Goal: Information Seeking & Learning: Learn about a topic

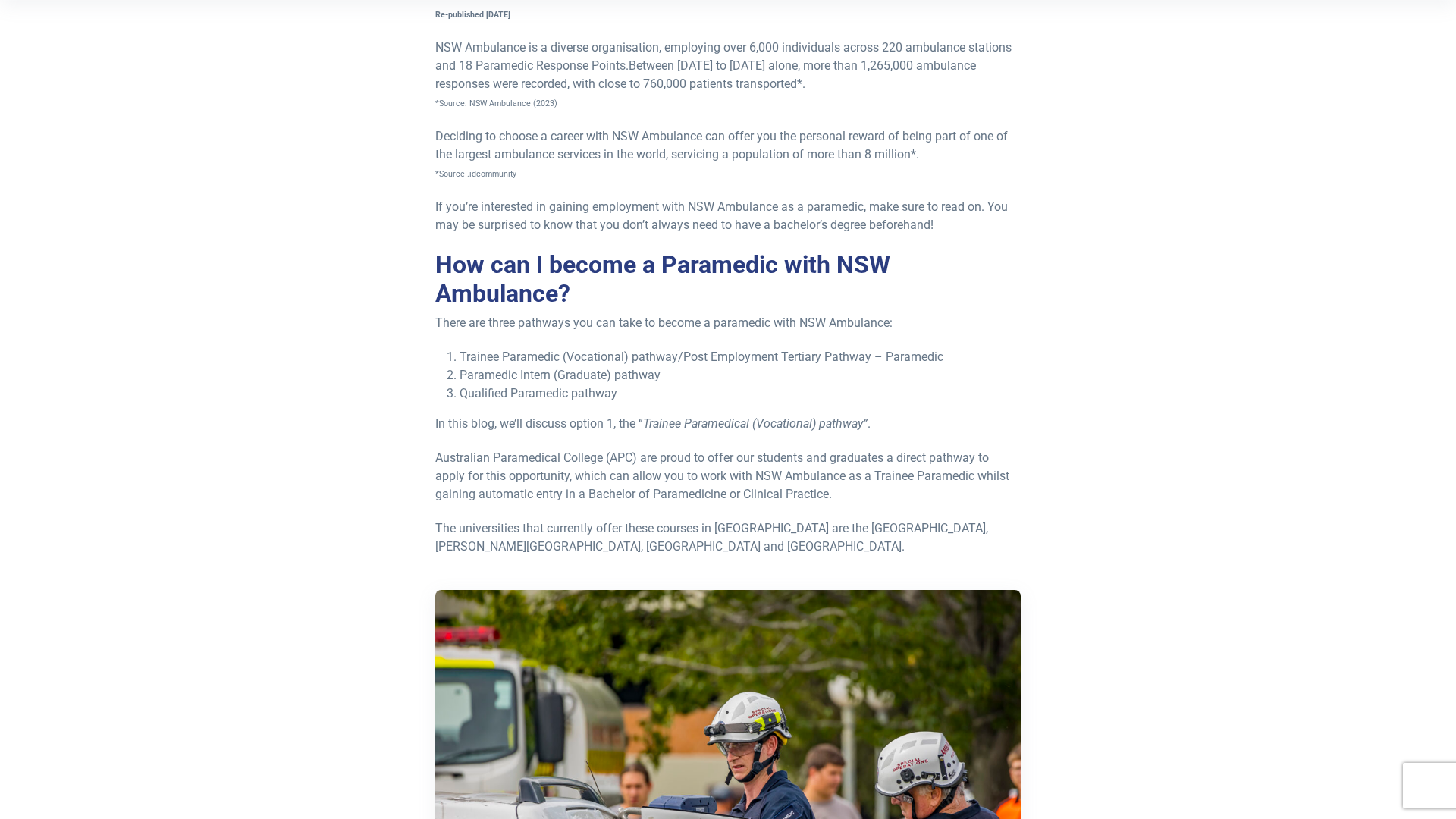
scroll to position [317, 0]
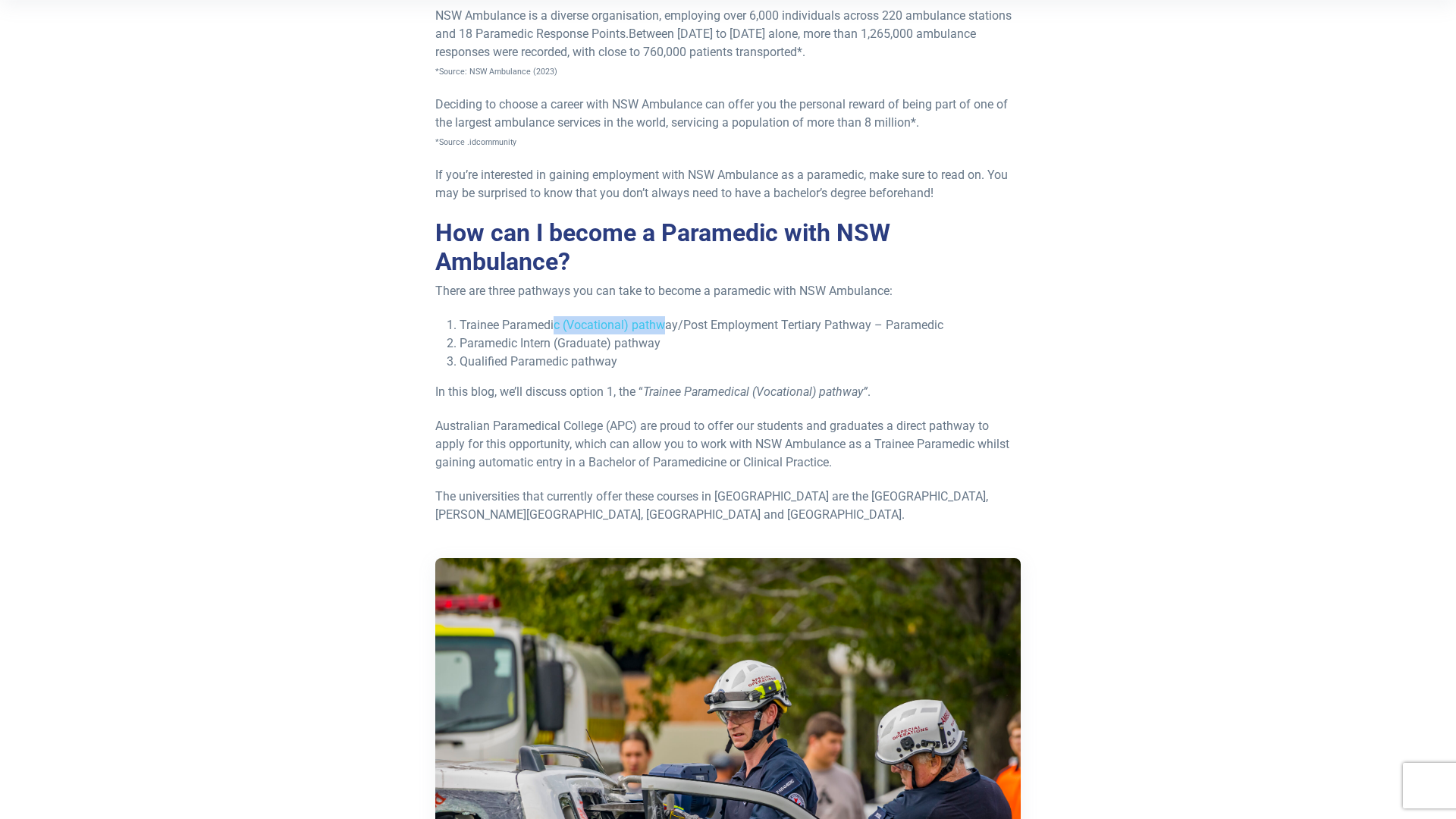
drag, startPoint x: 556, startPoint y: 321, endPoint x: 663, endPoint y: 329, distance: 107.3
click at [663, 329] on li "Trainee Paramedic (Vocational) pathway/Post Employment Tertiary Pathway – Param…" at bounding box center [740, 325] width 561 height 18
click at [709, 352] on li "Paramedic Intern (Graduate) pathway" at bounding box center [740, 343] width 561 height 18
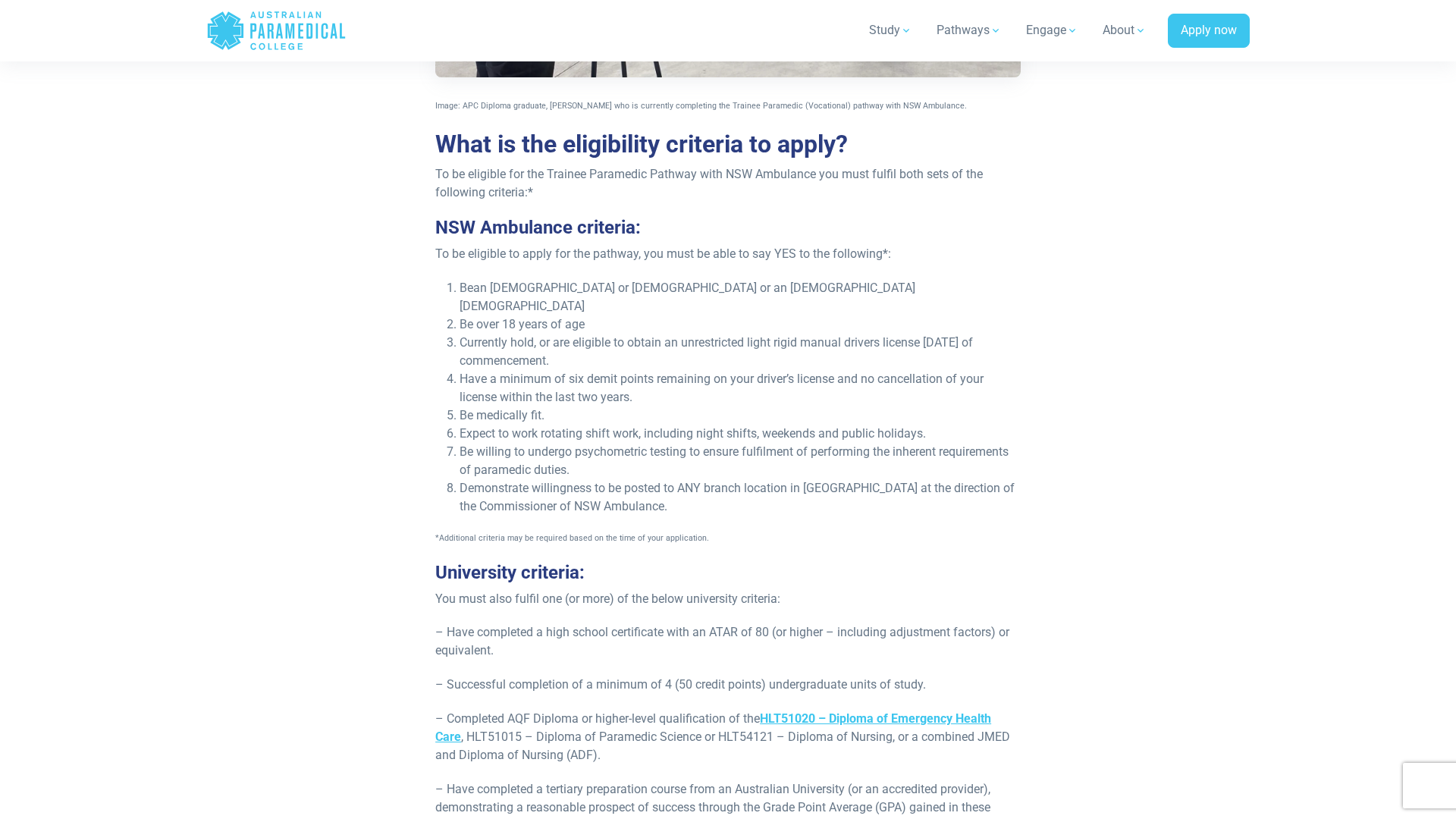
scroll to position [2032, 0]
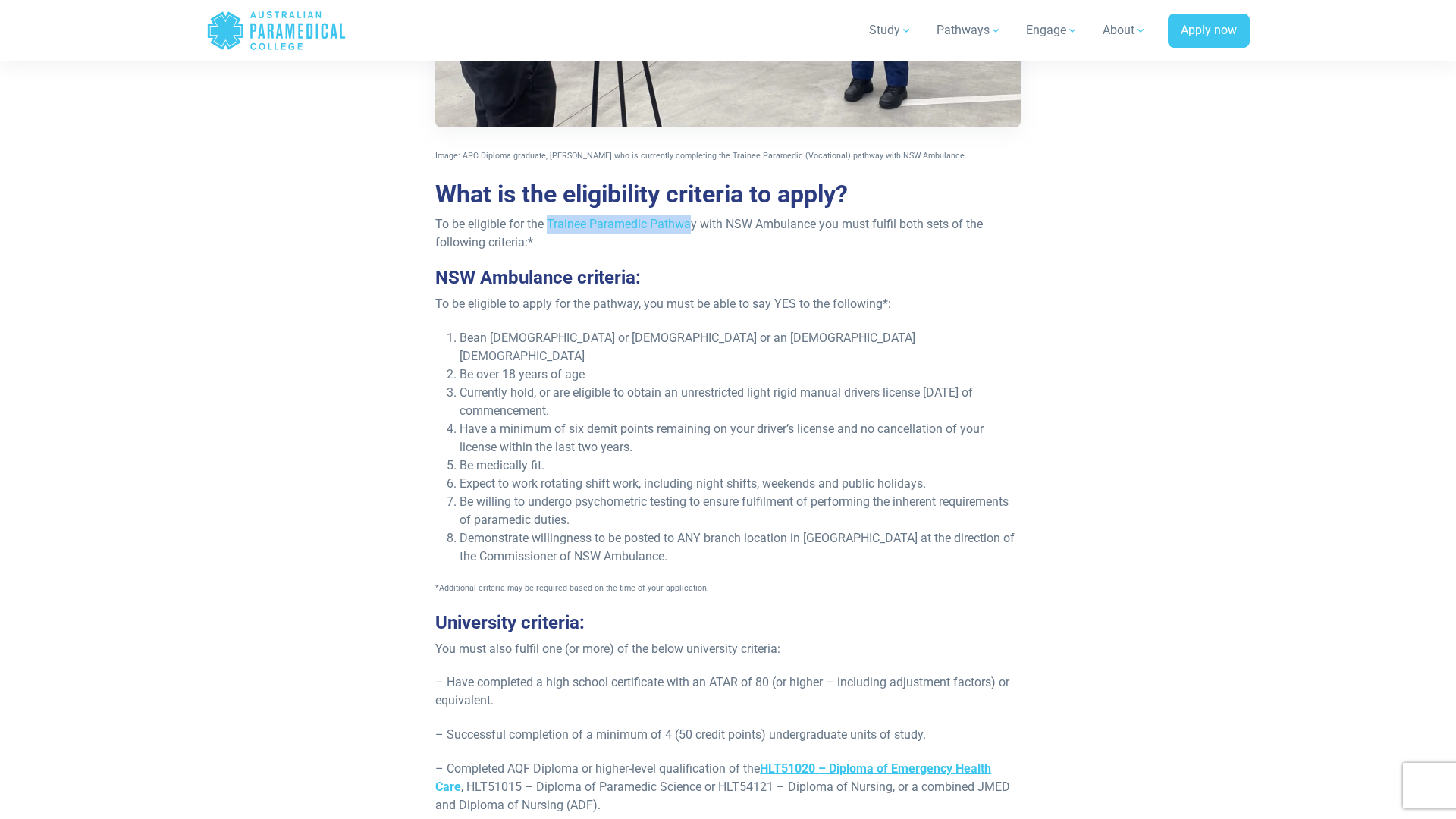
drag, startPoint x: 548, startPoint y: 216, endPoint x: 693, endPoint y: 231, distance: 145.8
click at [693, 231] on p "To be eligible for the Trainee Paramedic Pathway with NSW Ambulance you must fu…" at bounding box center [728, 233] width 585 height 36
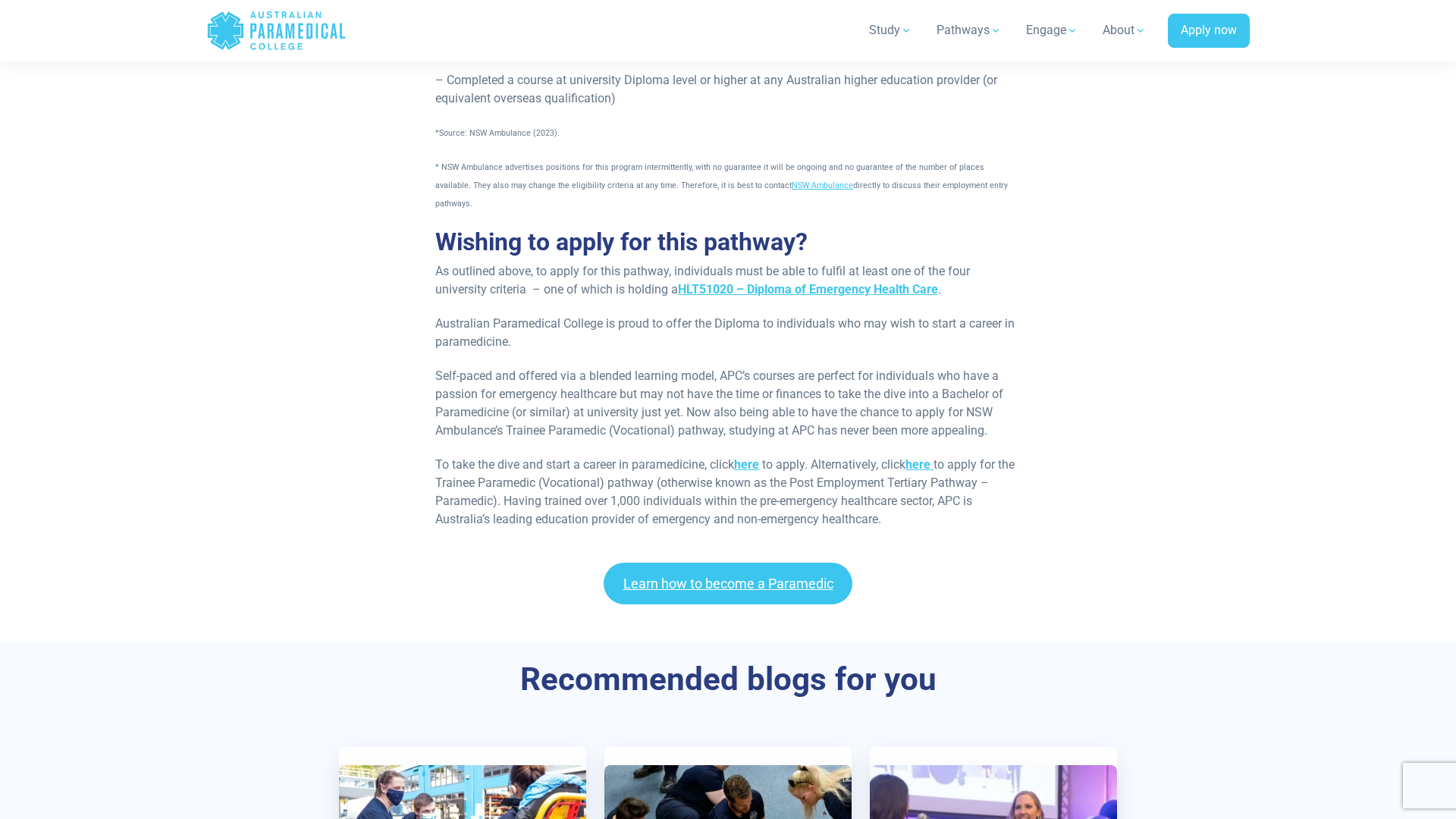
scroll to position [2860, 0]
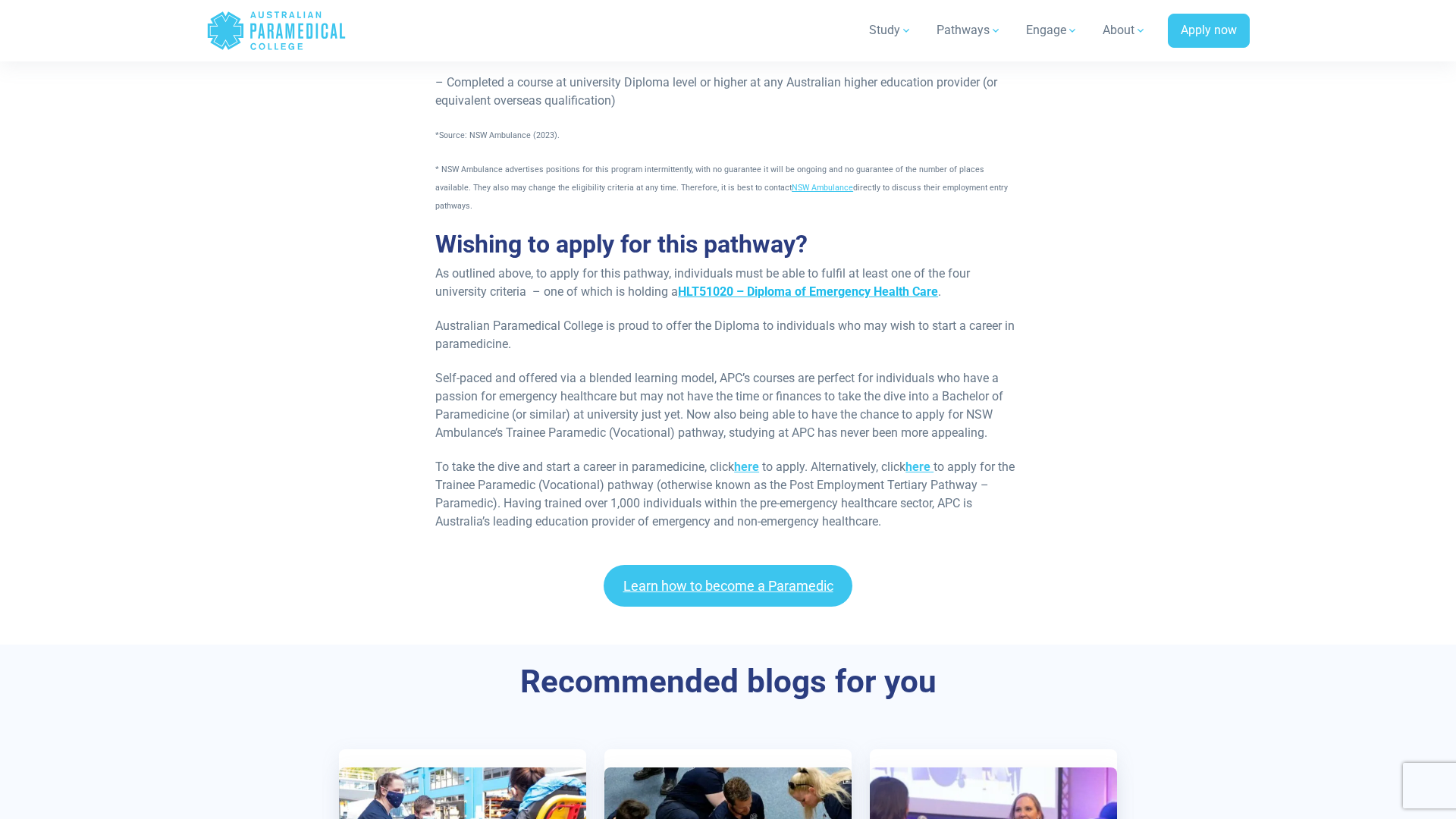
click at [859, 284] on strong "HLT51020 – Diploma of Emergency Health Care" at bounding box center [808, 291] width 260 height 15
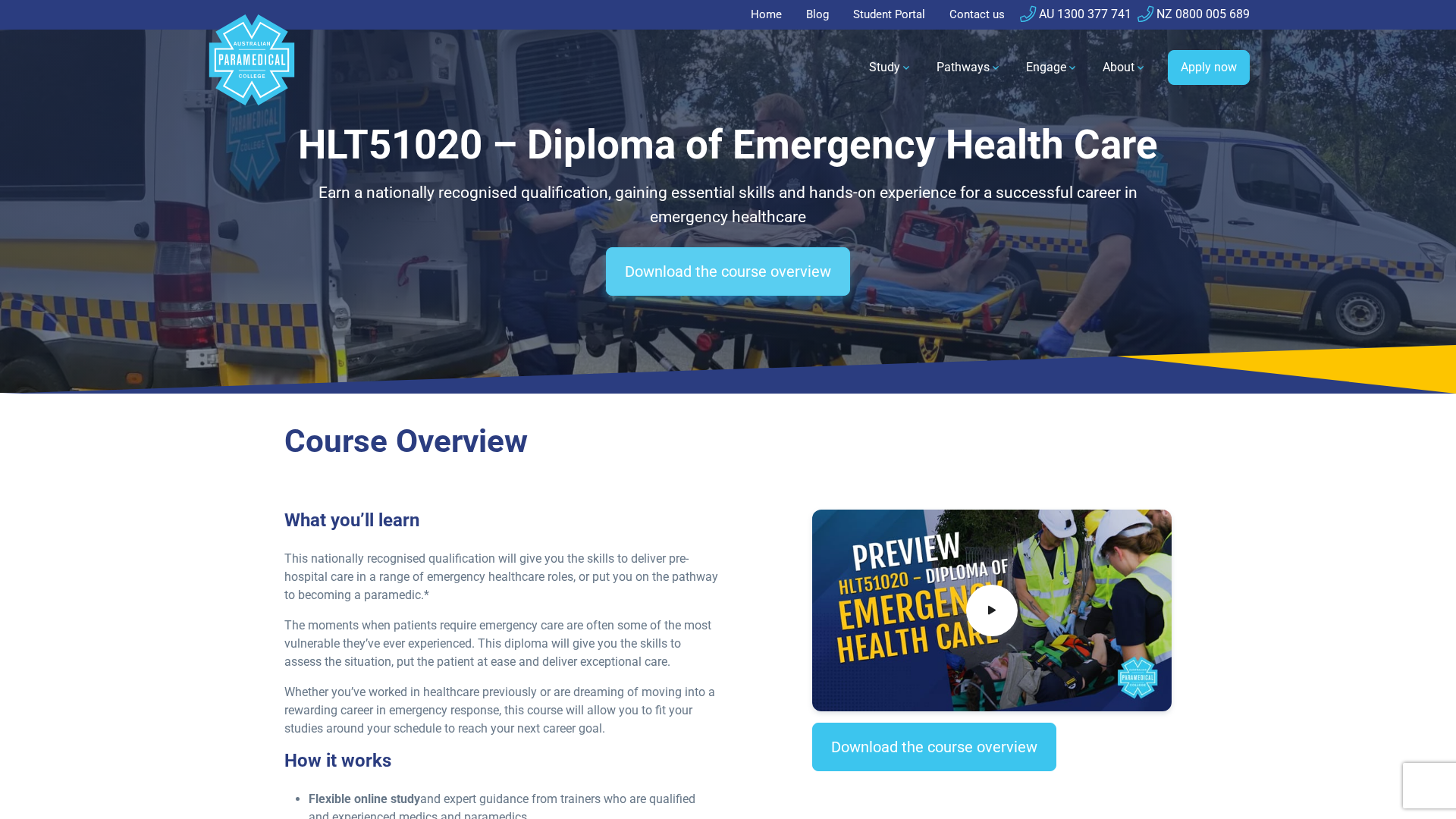
click at [695, 275] on link "Download the course overview" at bounding box center [728, 271] width 245 height 48
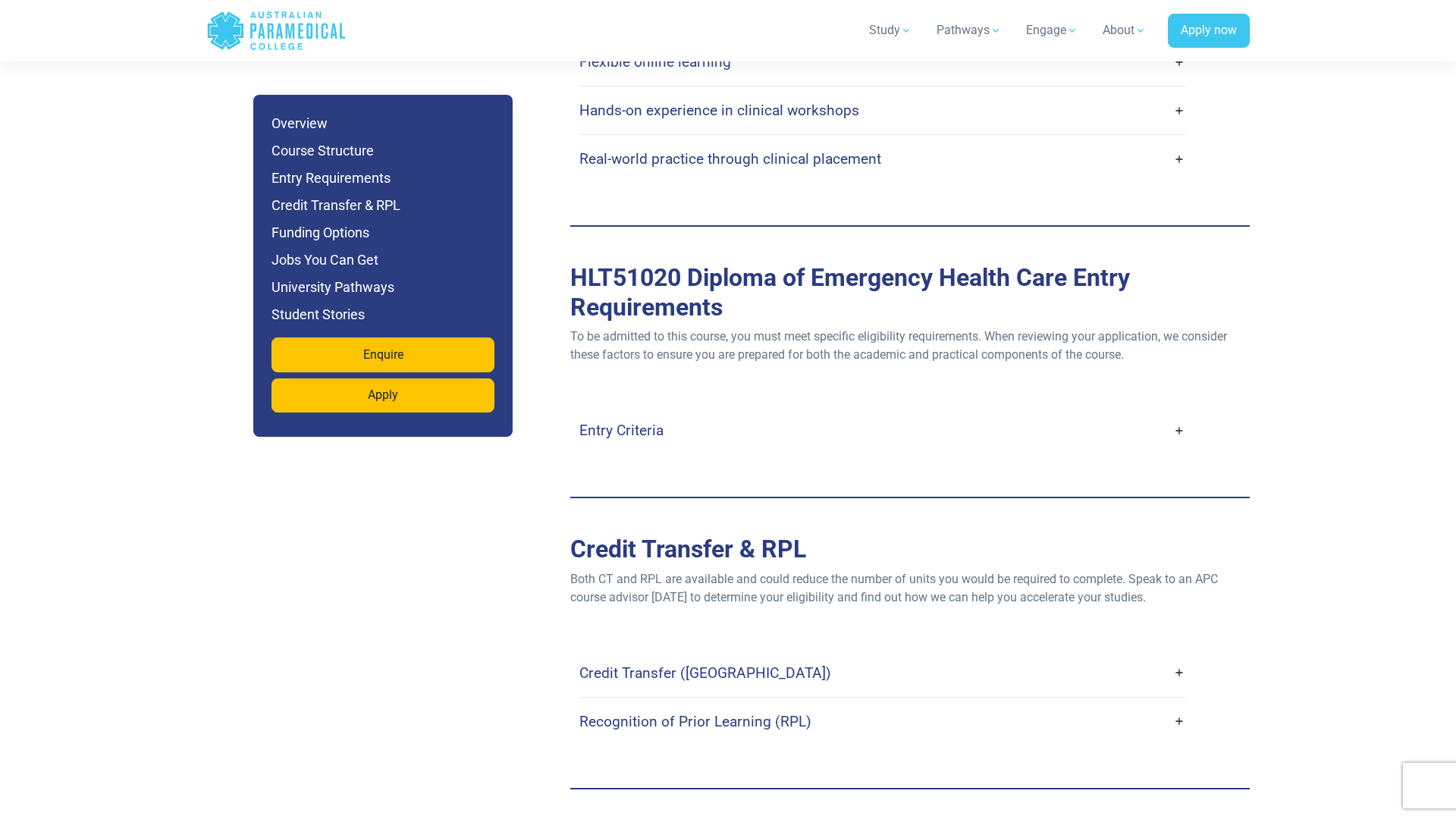
scroll to position [4030, 0]
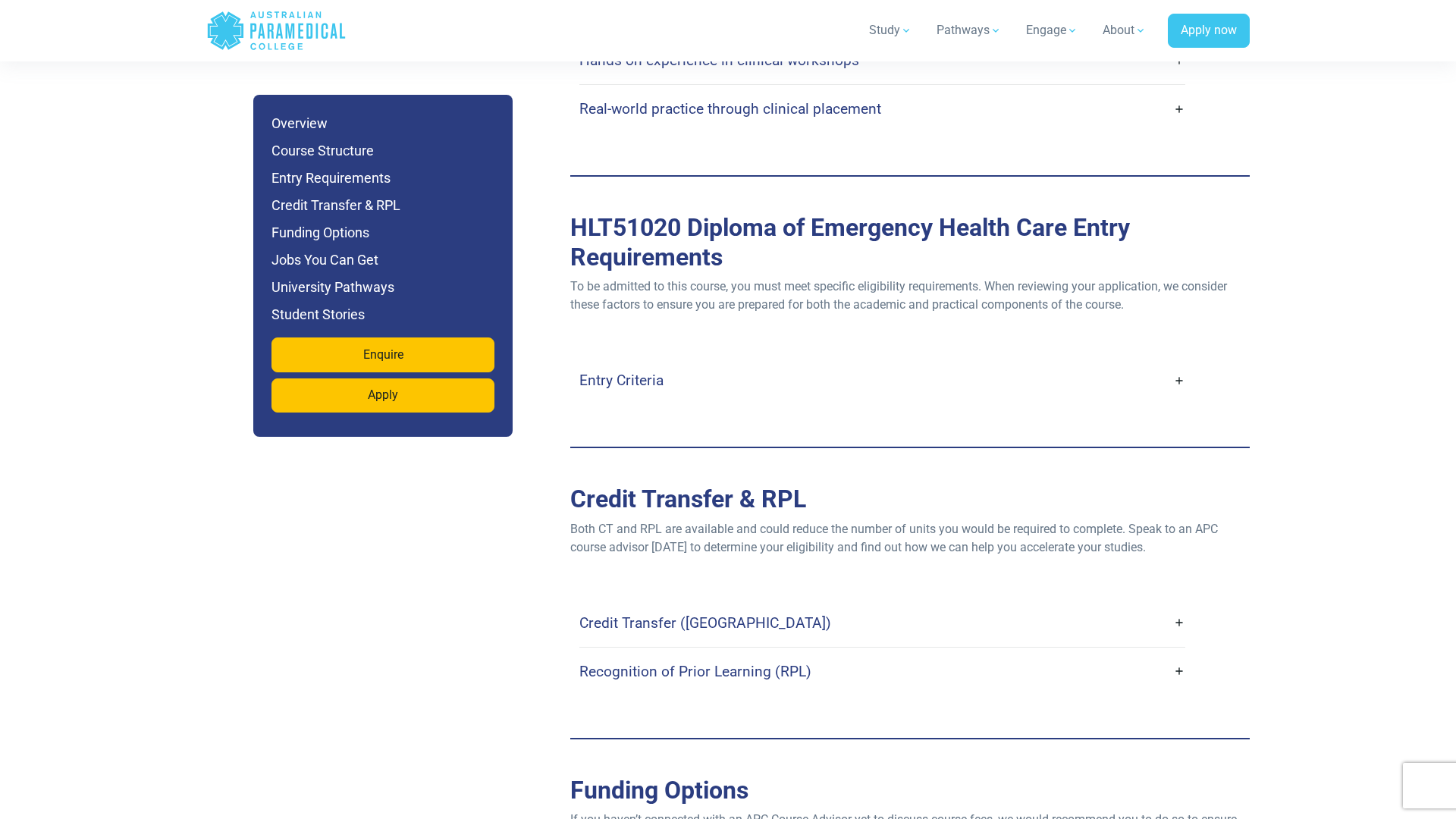
click at [640, 372] on h4 "Entry Criteria" at bounding box center [622, 381] width 84 height 17
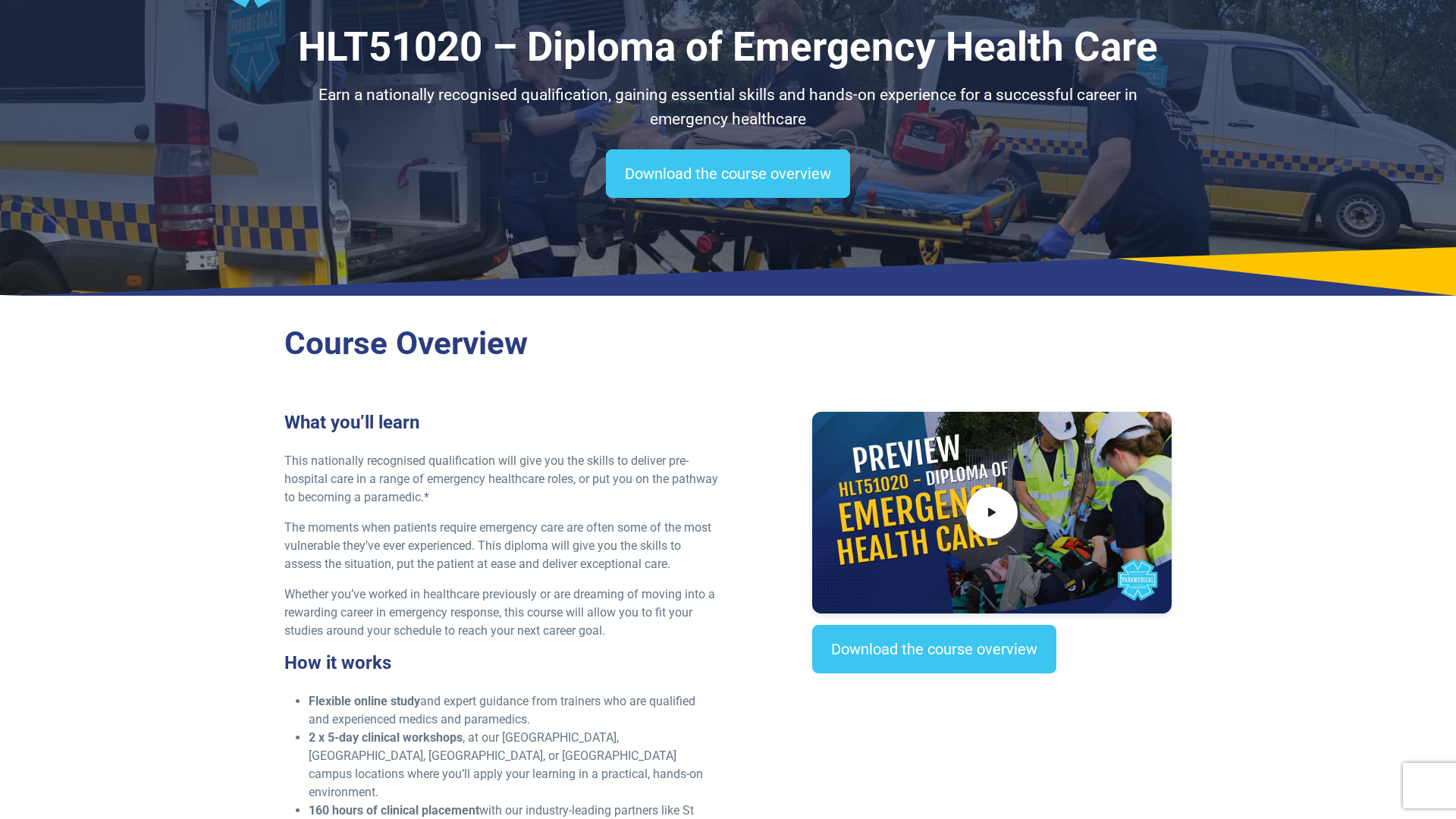
scroll to position [0, 0]
